Goal: Transaction & Acquisition: Purchase product/service

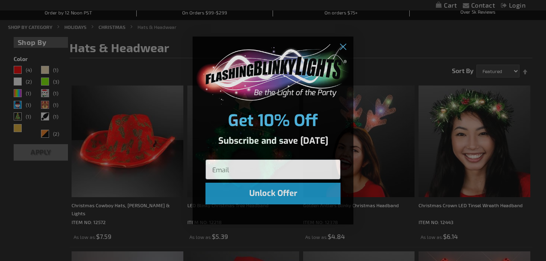
click at [540, 148] on div "Close dialog Get 10% Off Subscribe and save today Unlock Offer Submit" at bounding box center [273, 130] width 546 height 261
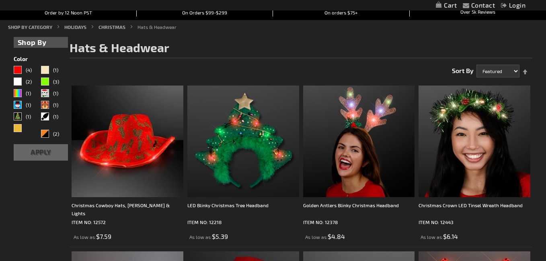
click at [344, 46] on div "Close dialog Get 10% Off Subscribe and save today Unlock Offer Submit" at bounding box center [273, 131] width 161 height 205
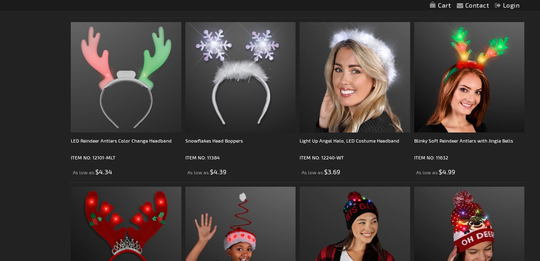
scroll to position [523, 0]
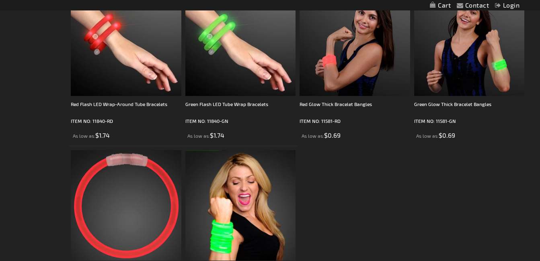
scroll to position [886, 0]
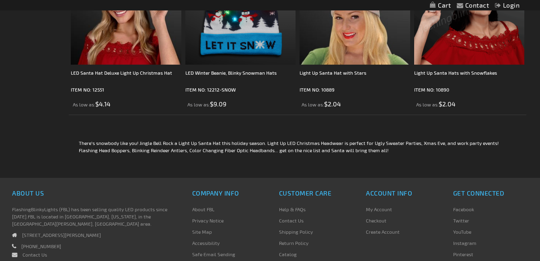
scroll to position [1489, 0]
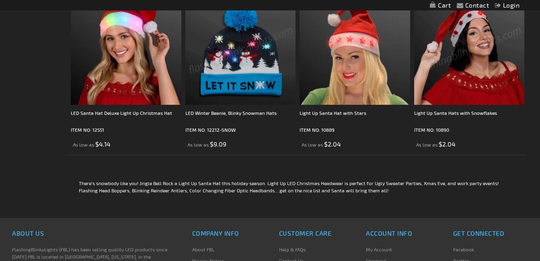
click at [242, 80] on img at bounding box center [240, 49] width 111 height 111
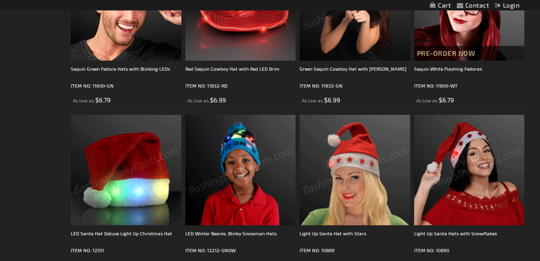
scroll to position [1248, 0]
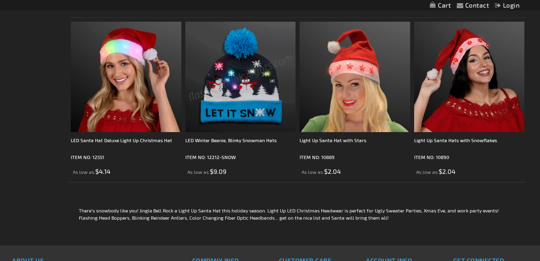
scroll to position [1448, 0]
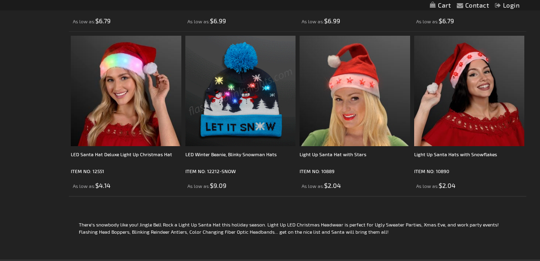
click at [249, 132] on img at bounding box center [240, 91] width 111 height 111
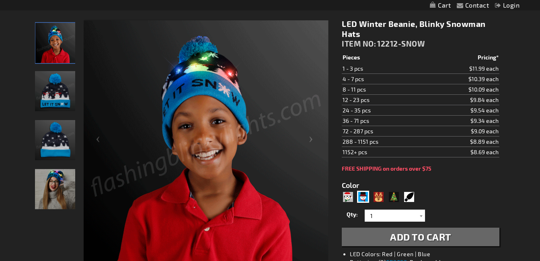
scroll to position [80, 0]
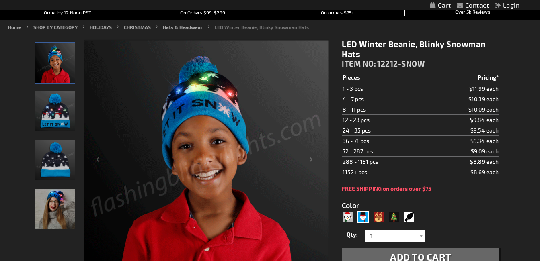
click at [53, 206] on img "LED Light Up Snowman Beanie" at bounding box center [55, 209] width 40 height 40
